Goal: Task Accomplishment & Management: Manage account settings

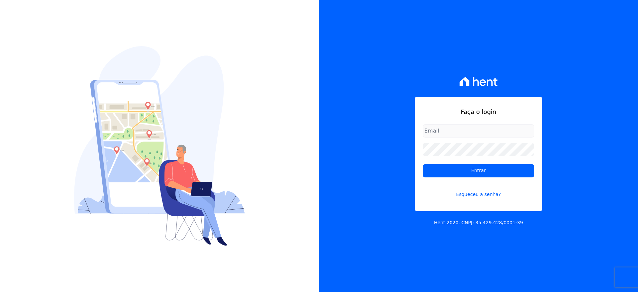
click at [439, 133] on input "email" at bounding box center [479, 130] width 112 height 13
type input "[EMAIL_ADDRESS][DOMAIN_NAME]"
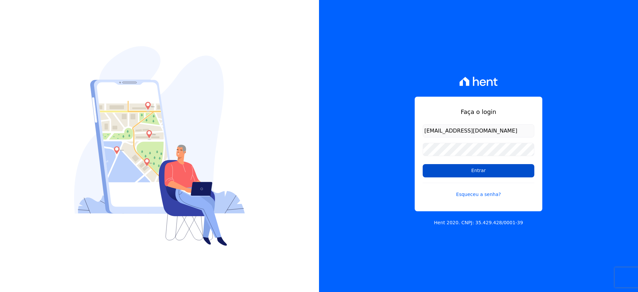
click at [446, 169] on input "Entrar" at bounding box center [479, 170] width 112 height 13
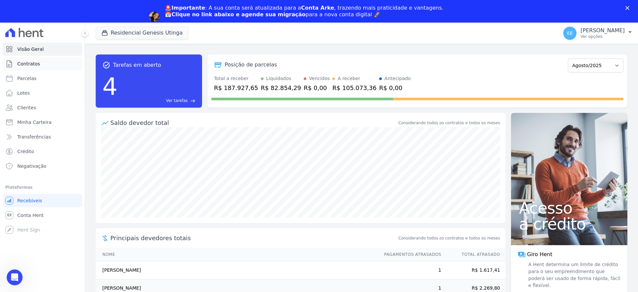
click at [28, 61] on span "Contratos" at bounding box center [28, 63] width 23 height 7
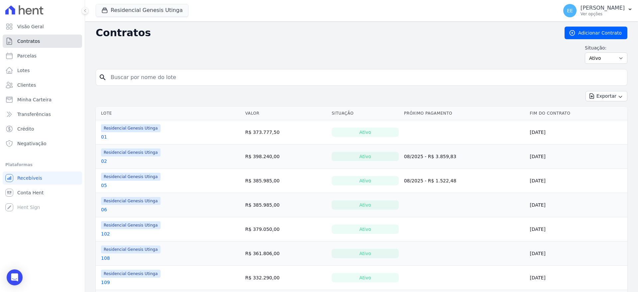
click at [35, 39] on span "Contratos" at bounding box center [28, 41] width 23 height 7
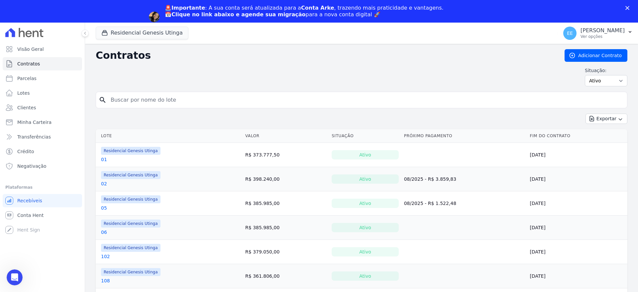
scroll to position [42, 0]
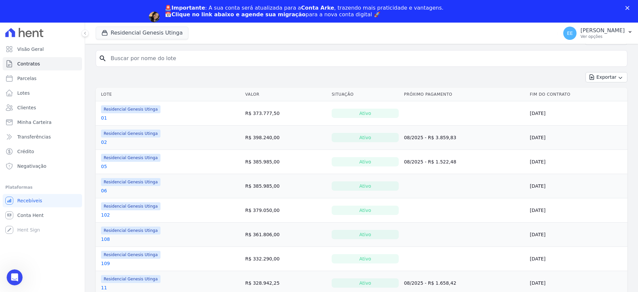
click at [104, 164] on link "05" at bounding box center [104, 166] width 6 height 7
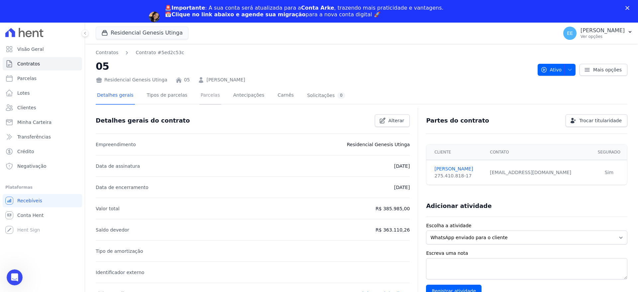
click at [199, 97] on link "Parcelas" at bounding box center [210, 96] width 22 height 18
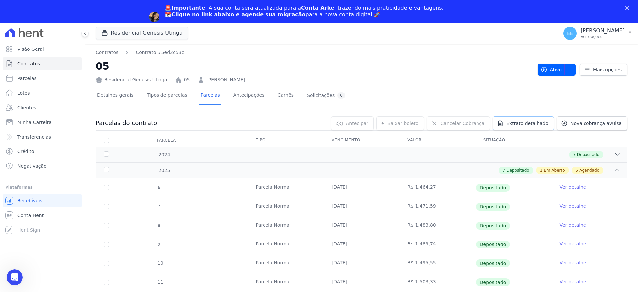
click at [533, 121] on span "Extrato detalhado" at bounding box center [527, 123] width 42 height 7
click at [611, 124] on span "Exportar PDF" at bounding box center [616, 123] width 35 height 7
click at [16, 275] on icon "Abertura do Messenger da Intercom" at bounding box center [13, 276] width 11 height 11
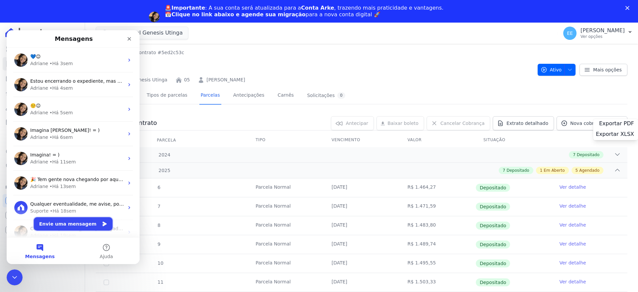
click at [63, 226] on button "Envie uma mensagem" at bounding box center [73, 223] width 79 height 13
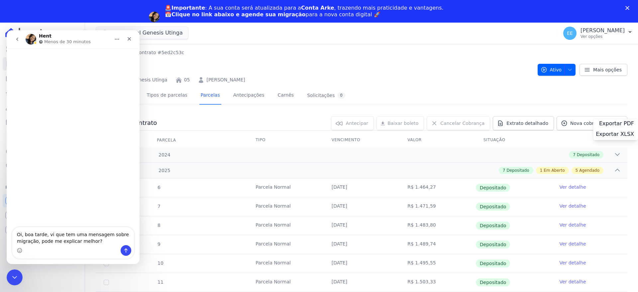
type textarea "Oi, boa tarde, vi que tem uma mensagem sobre migração, pode me explicar melhor?"
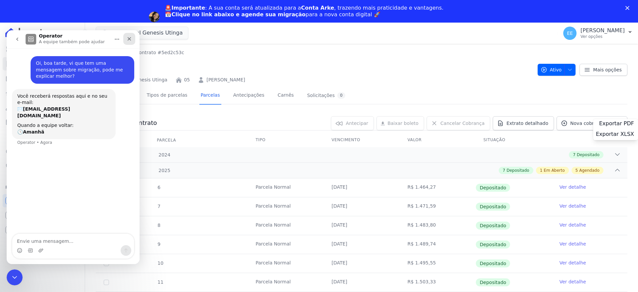
click at [128, 38] on icon "Fechar" at bounding box center [130, 39] width 4 height 4
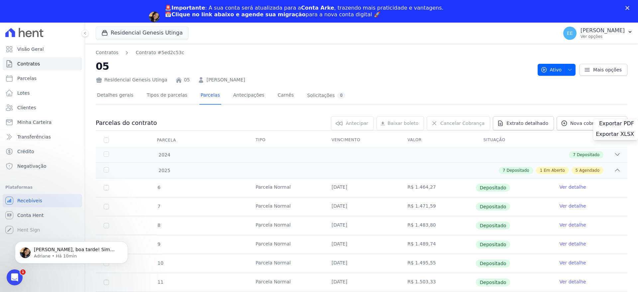
scroll to position [48, 0]
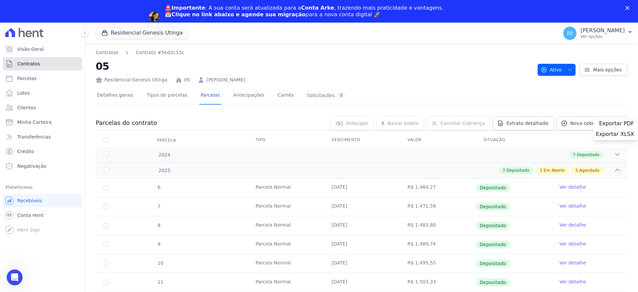
click at [34, 65] on span "Contratos" at bounding box center [28, 63] width 23 height 7
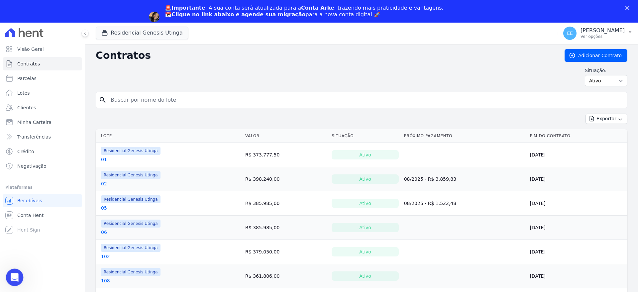
click at [11, 278] on icon "Abertura do Messenger da Intercom" at bounding box center [13, 276] width 11 height 11
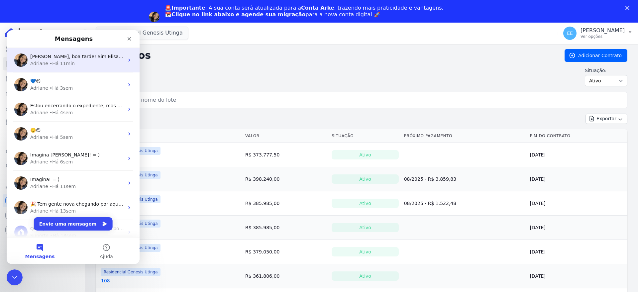
click at [72, 57] on span "[PERSON_NAME], boa tarde! Sim Elisabete! = ) Essa atualização é necessária para…" at bounding box center [626, 56] width 1192 height 5
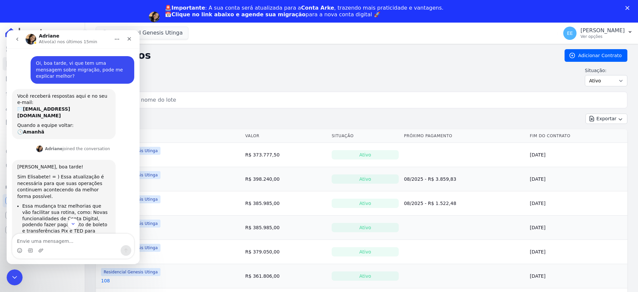
scroll to position [48, 0]
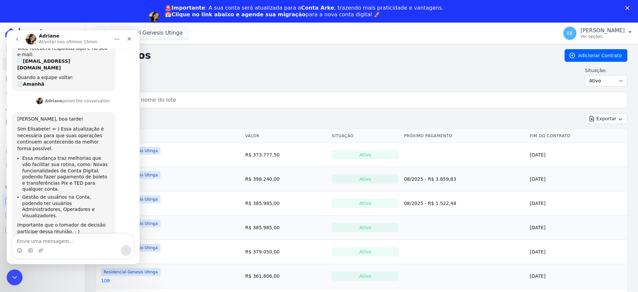
click at [184, 85] on div "Situação: Ativo Todos Pausado Distratado Rascunho Expirado Encerrado" at bounding box center [362, 76] width 532 height 19
click at [15, 274] on icon "Encerramento do Messenger da Intercom" at bounding box center [14, 276] width 8 height 8
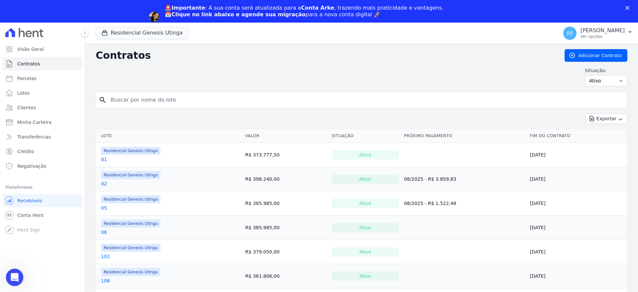
click at [15, 278] on icon "Abertura do Messenger da Intercom" at bounding box center [13, 276] width 11 height 11
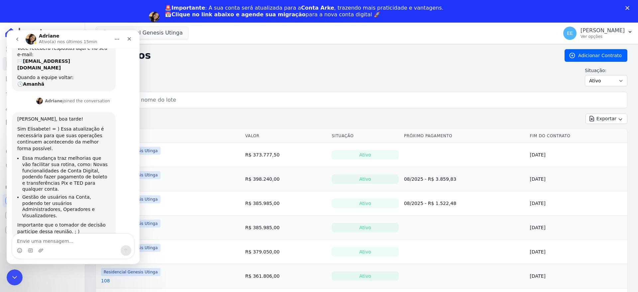
click at [31, 240] on textarea "Envie uma mensagem..." at bounding box center [73, 239] width 122 height 11
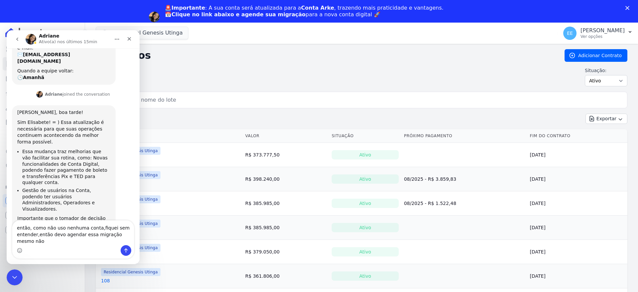
scroll to position [61, 0]
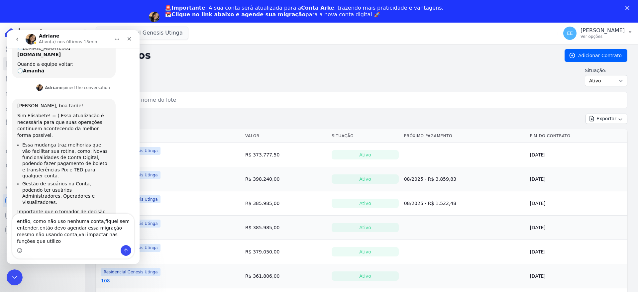
type textarea "então, como não uso nenhuma conta,fiquei sem entender,então devo agendar essa m…"
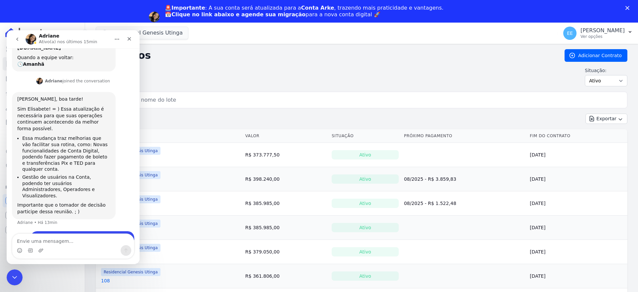
scroll to position [87, 0]
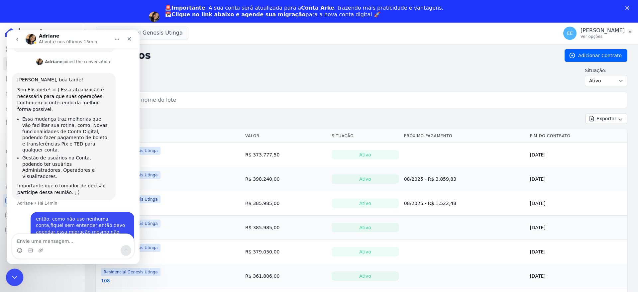
click at [9, 274] on div "Encerramento do Messenger da Intercom" at bounding box center [14, 277] width 16 height 16
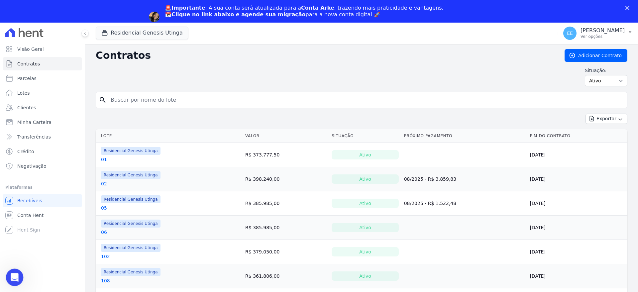
click at [10, 279] on div "Abertura do Messenger da Intercom" at bounding box center [14, 277] width 22 height 22
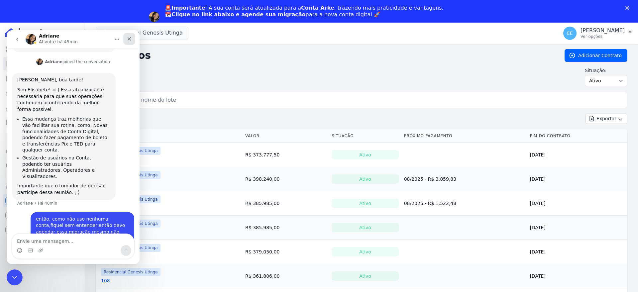
drag, startPoint x: 134, startPoint y: 70, endPoint x: 127, endPoint y: 40, distance: 31.0
click at [127, 40] on icon "Fechar" at bounding box center [129, 38] width 5 height 5
